Goal: Transaction & Acquisition: Download file/media

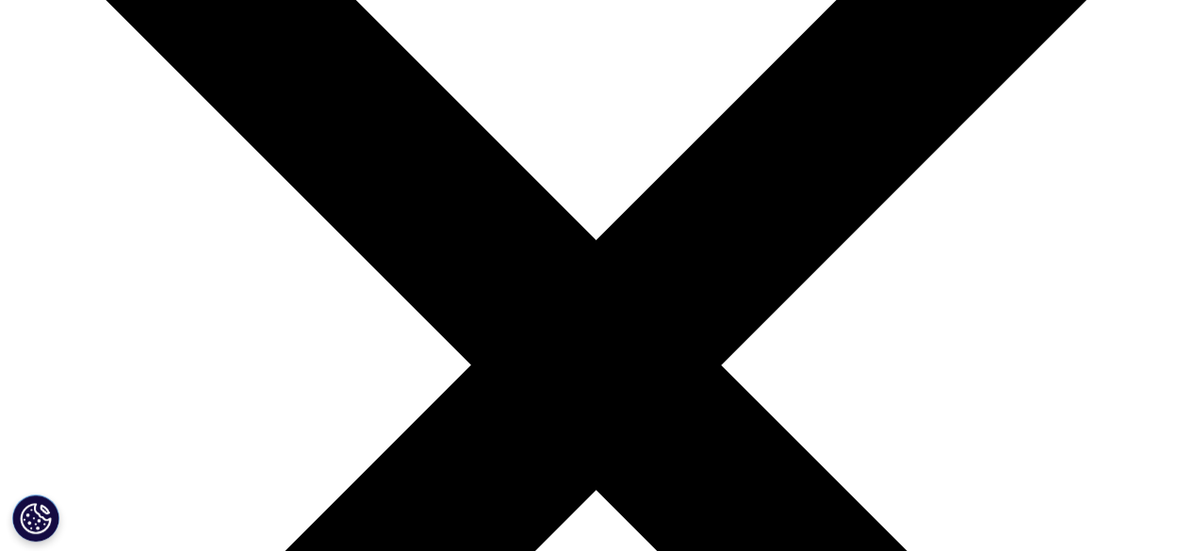
scroll to position [248, 0]
